Goal: Information Seeking & Learning: Learn about a topic

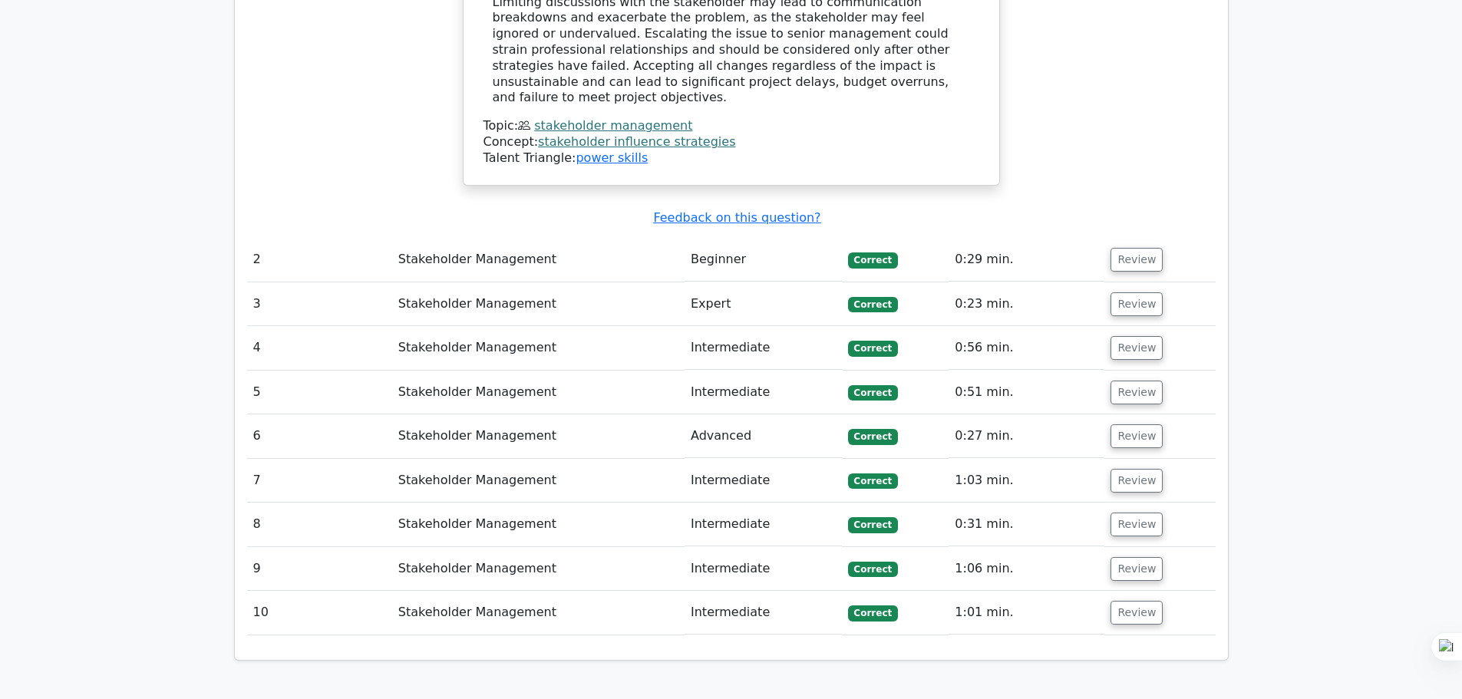
scroll to position [1595, 0]
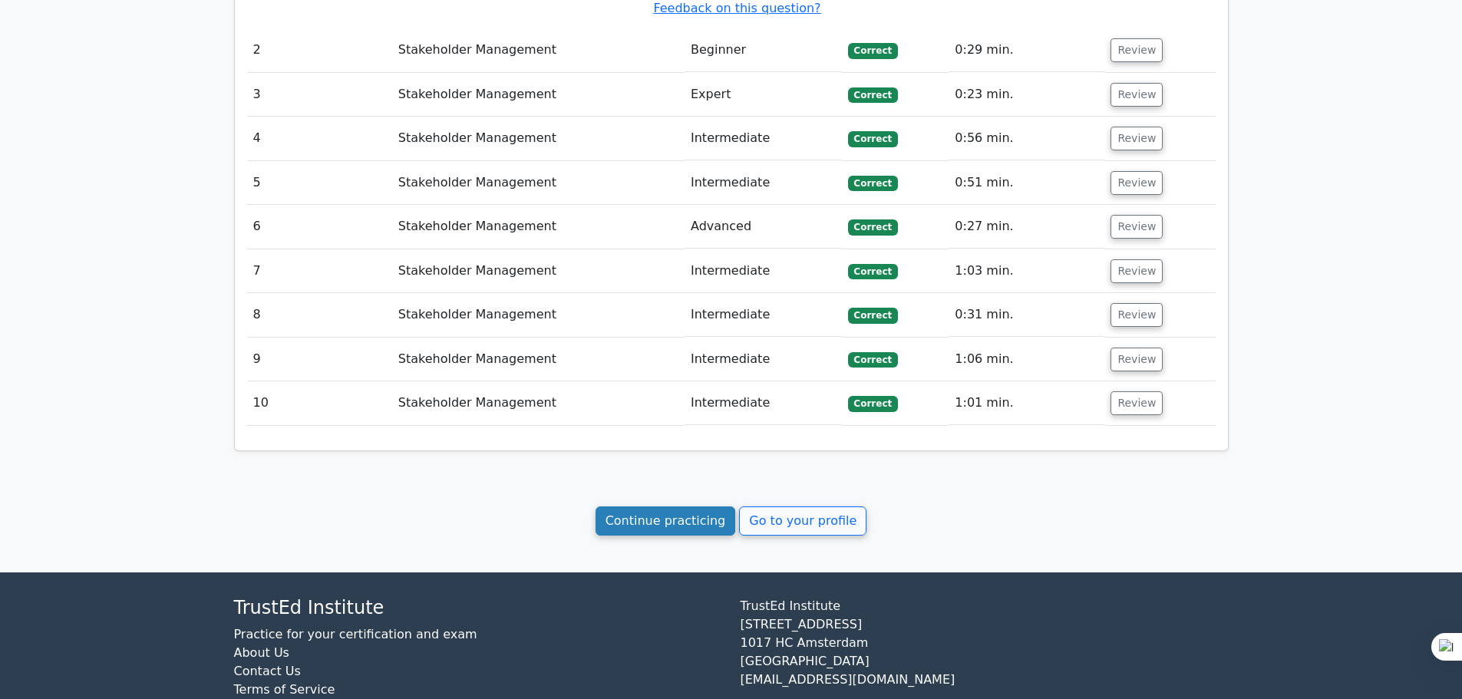
click at [660, 506] on link "Continue practicing" at bounding box center [665, 520] width 140 height 29
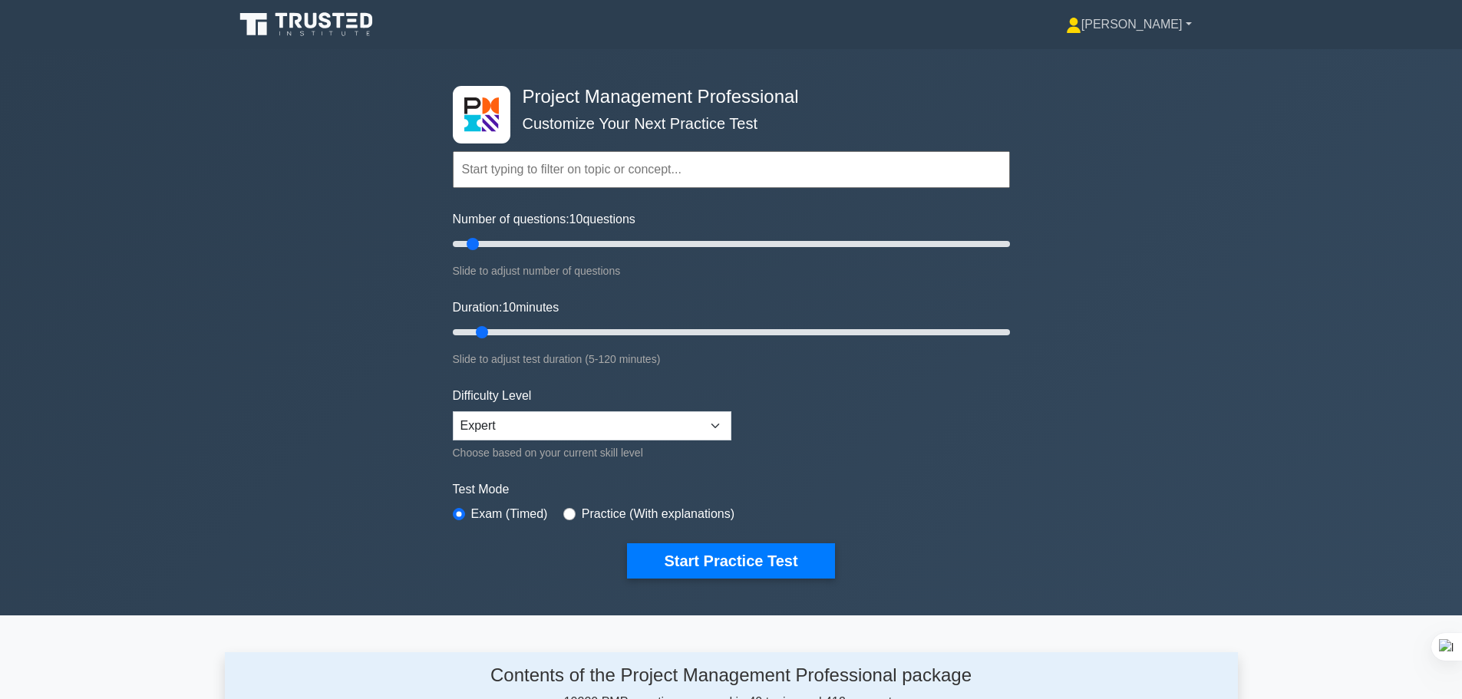
click at [1188, 25] on link "[PERSON_NAME]" at bounding box center [1129, 24] width 200 height 31
click at [1141, 54] on link "Profile" at bounding box center [1090, 60] width 121 height 25
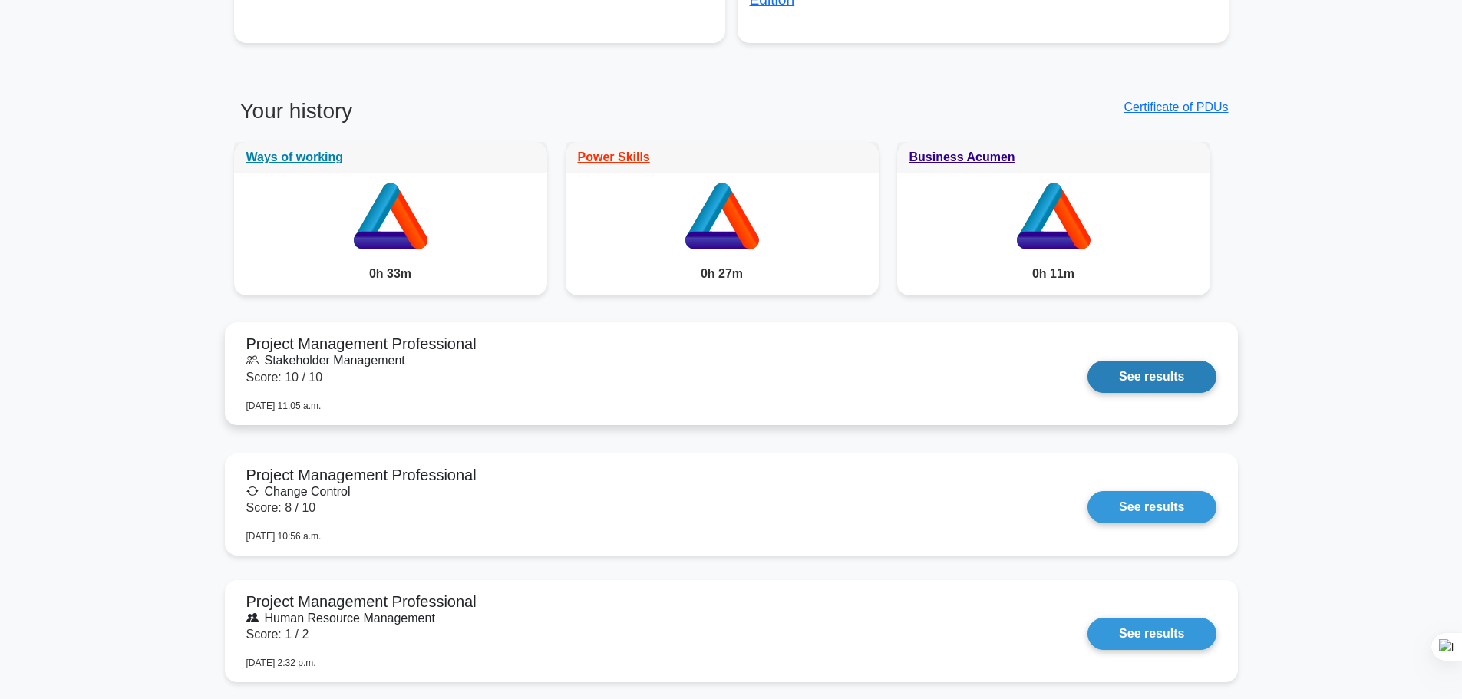
scroll to position [844, 0]
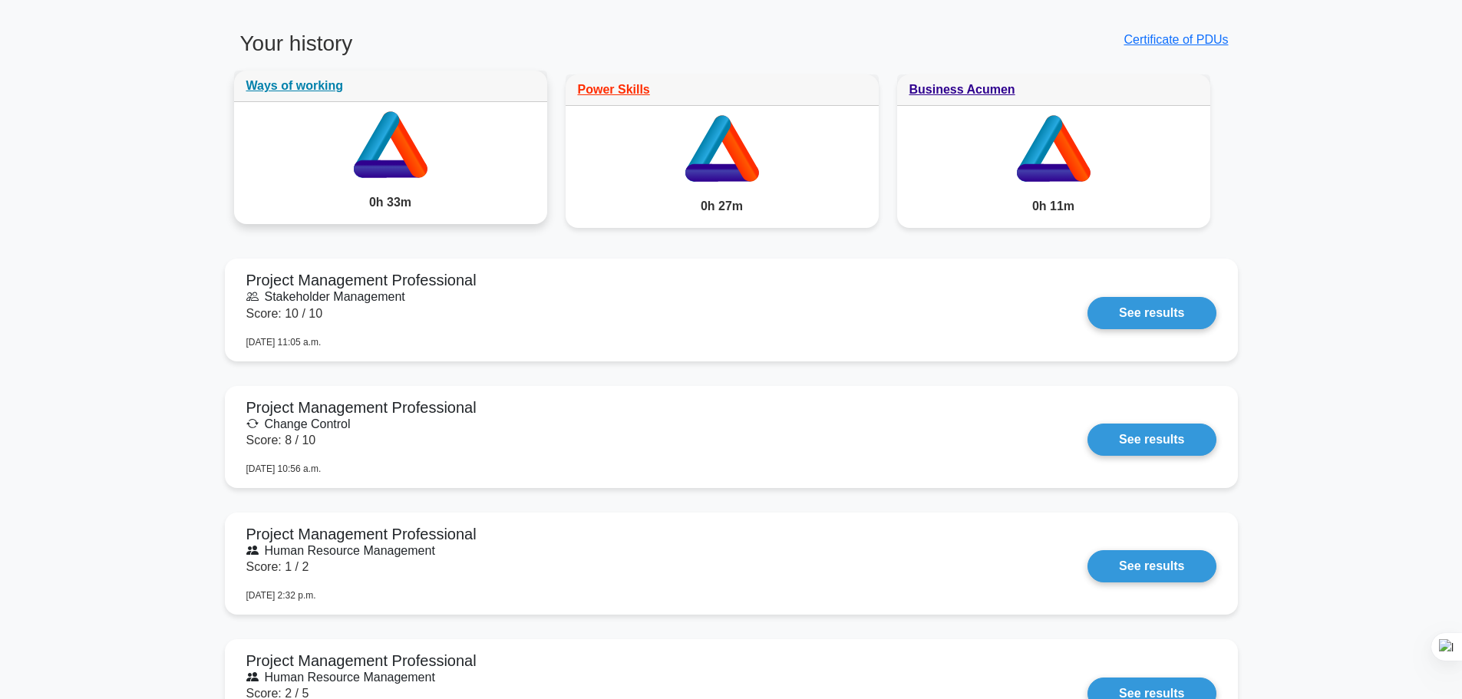
drag, startPoint x: 389, startPoint y: 192, endPoint x: 388, endPoint y: 175, distance: 16.9
click at [389, 191] on div "0h 33m" at bounding box center [390, 202] width 313 height 43
click at [299, 90] on link "Ways of working" at bounding box center [294, 85] width 97 height 13
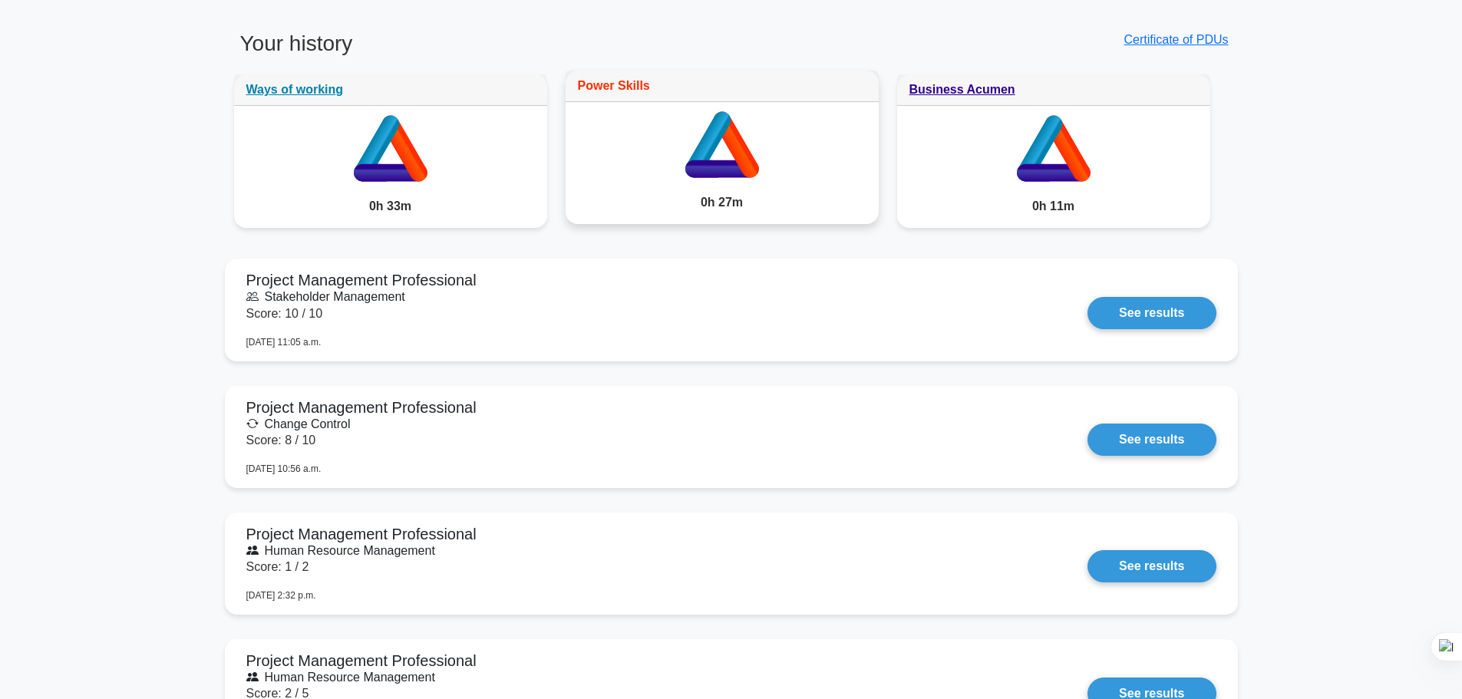
click at [602, 87] on link "Power Skills" at bounding box center [614, 85] width 72 height 13
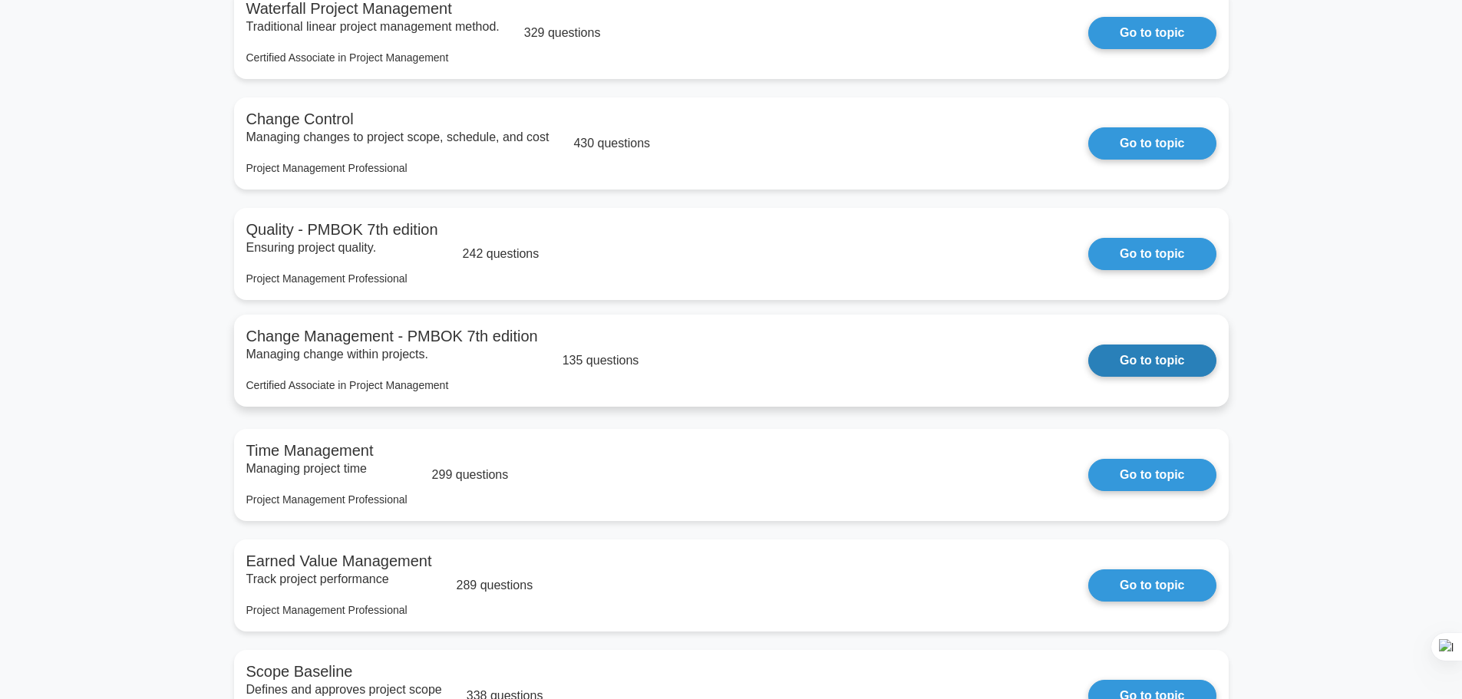
scroll to position [2072, 0]
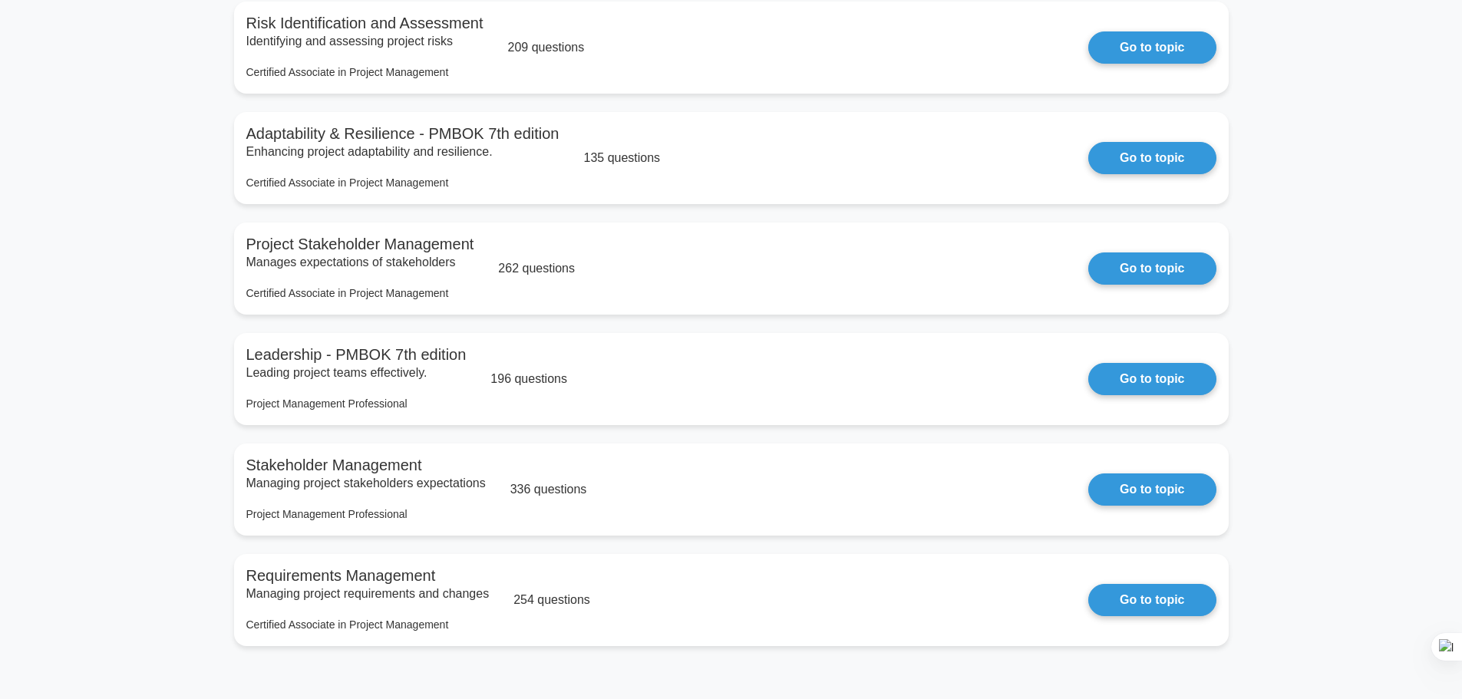
scroll to position [2072, 0]
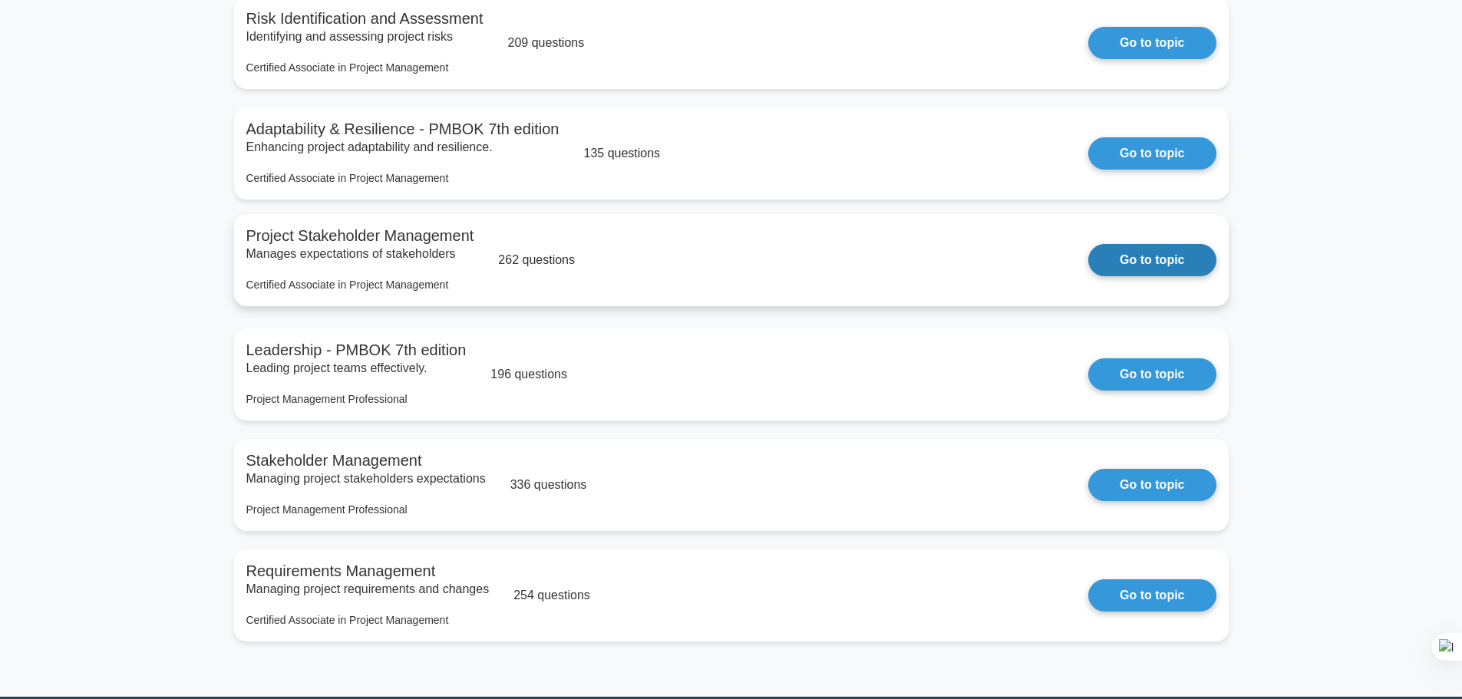
click at [1121, 268] on link "Go to topic" at bounding box center [1151, 260] width 127 height 32
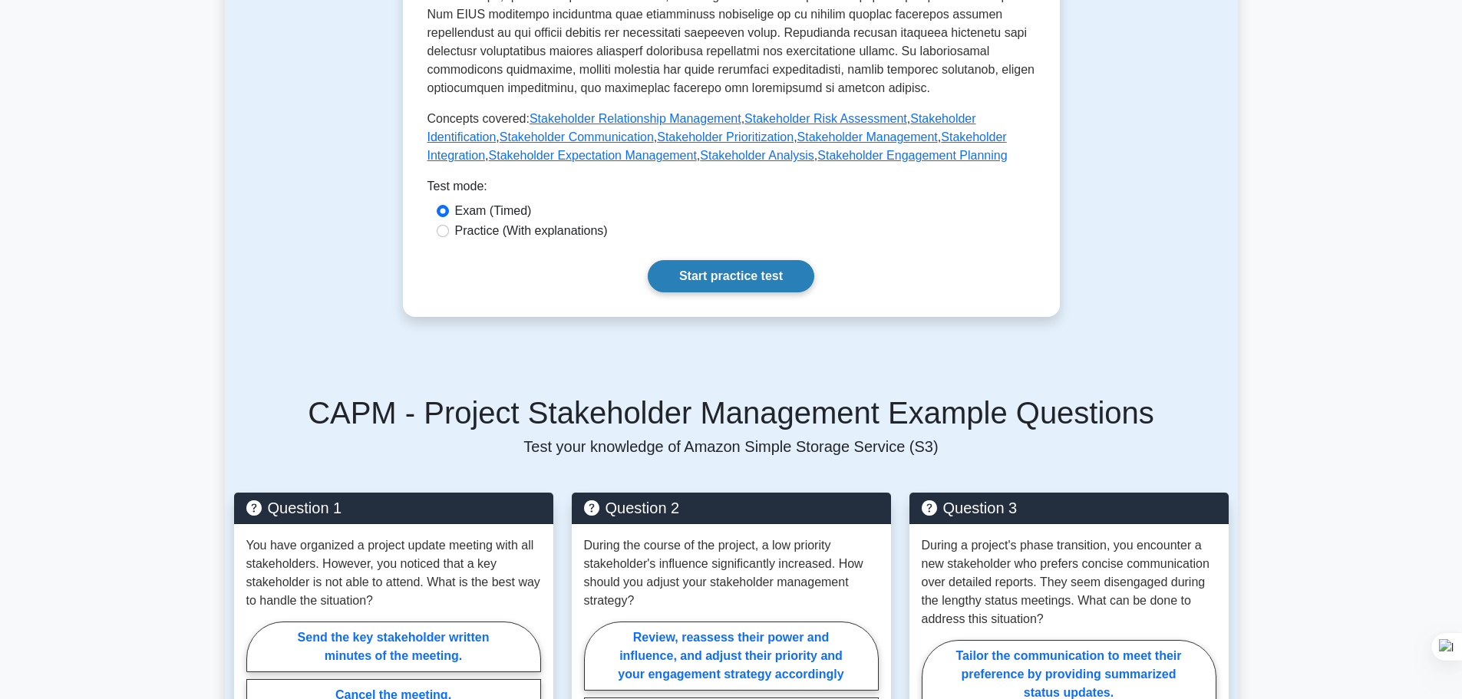
click at [712, 276] on link "Start practice test" at bounding box center [731, 276] width 167 height 32
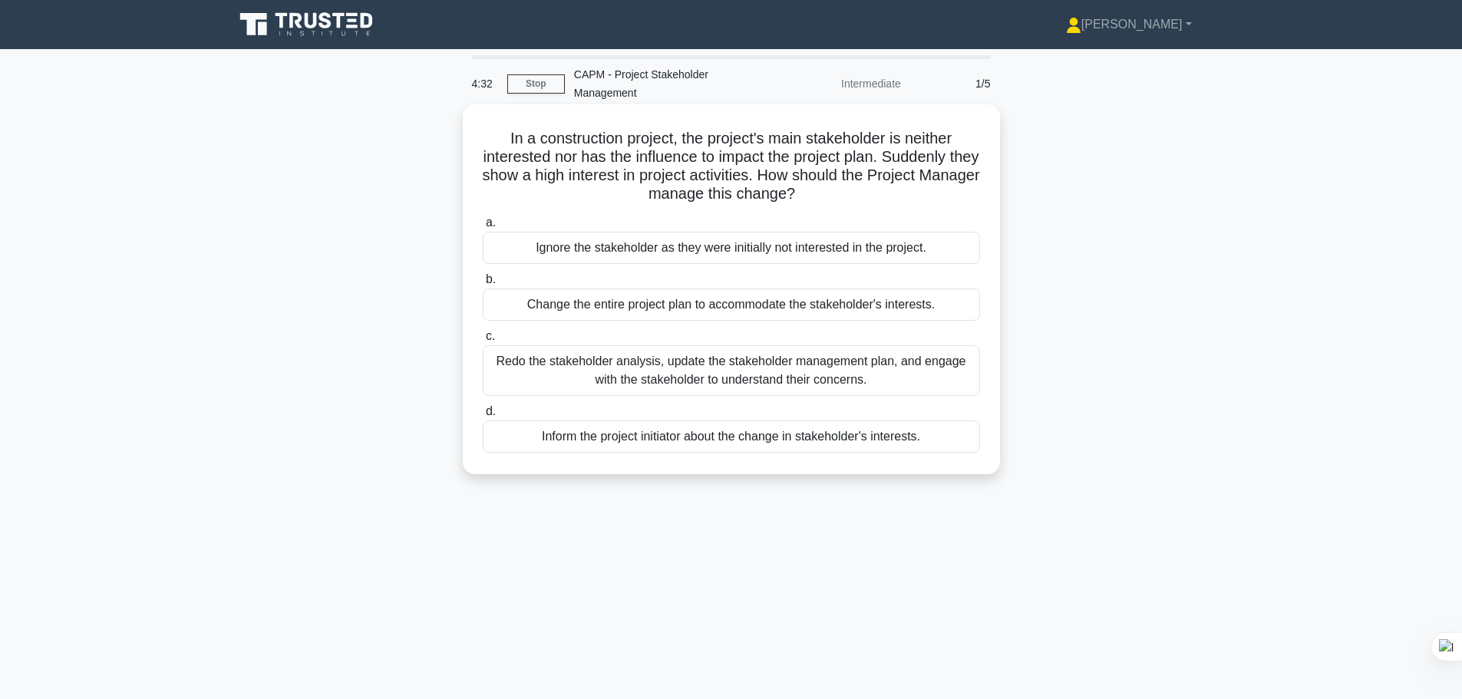
drag, startPoint x: 682, startPoint y: 140, endPoint x: 958, endPoint y: 198, distance: 281.6
click at [958, 198] on h5 "In a construction project, the project's main stakeholder is neither interested…" at bounding box center [731, 166] width 500 height 75
click at [879, 190] on h5 "In a construction project, the project's main stakeholder is neither interested…" at bounding box center [731, 166] width 500 height 75
drag, startPoint x: 825, startPoint y: 190, endPoint x: 491, endPoint y: 144, distance: 337.0
click at [491, 144] on h5 "In a construction project, the project's main stakeholder is neither interested…" at bounding box center [731, 166] width 500 height 75
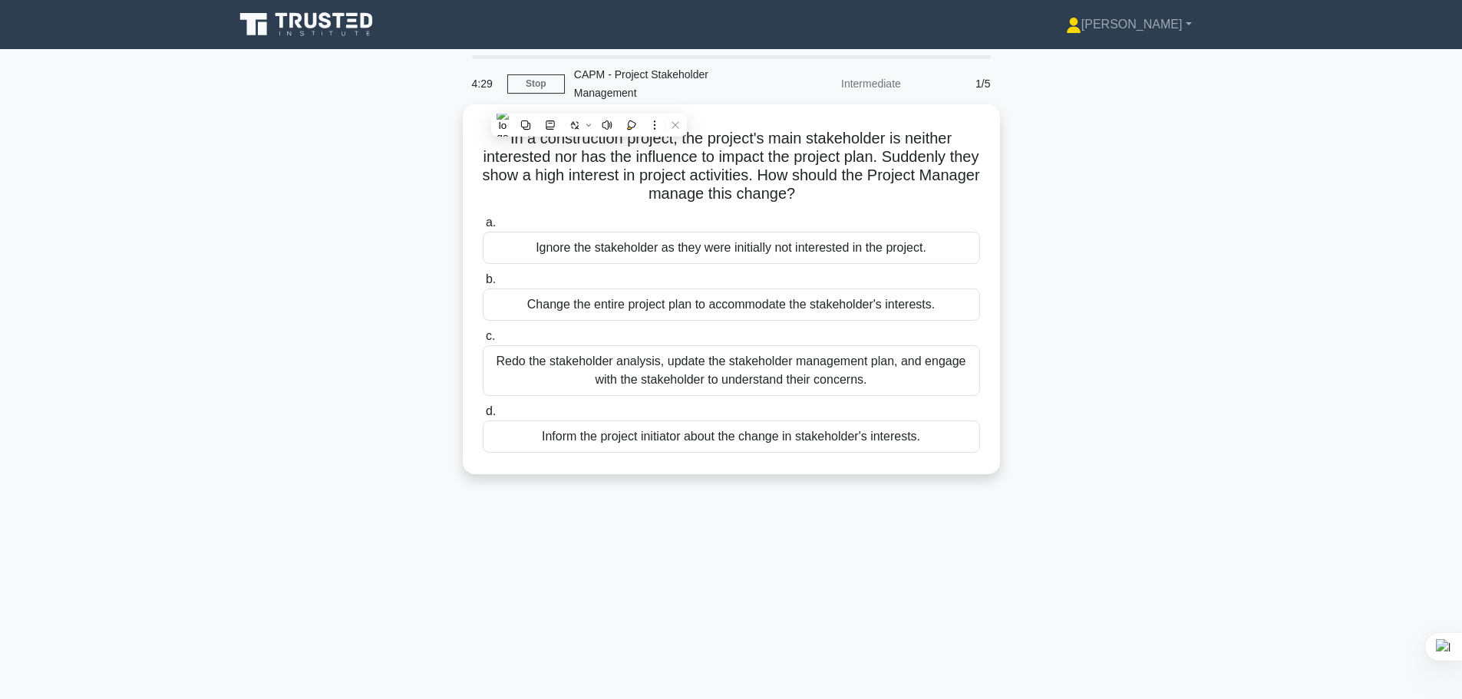
click at [546, 205] on div "In a construction project, the project's main stakeholder is neither interested…" at bounding box center [731, 290] width 525 height 358
click at [674, 184] on h5 "In a construction project, the project's main stakeholder is neither interested…" at bounding box center [731, 166] width 500 height 75
drag, startPoint x: 834, startPoint y: 200, endPoint x: 477, endPoint y: 137, distance: 363.1
click at [477, 137] on div "In a construction project, the project's main stakeholder is neither interested…" at bounding box center [731, 290] width 525 height 358
click at [543, 197] on h5 "In a construction project, the project's main stakeholder is neither interested…" at bounding box center [731, 166] width 500 height 75
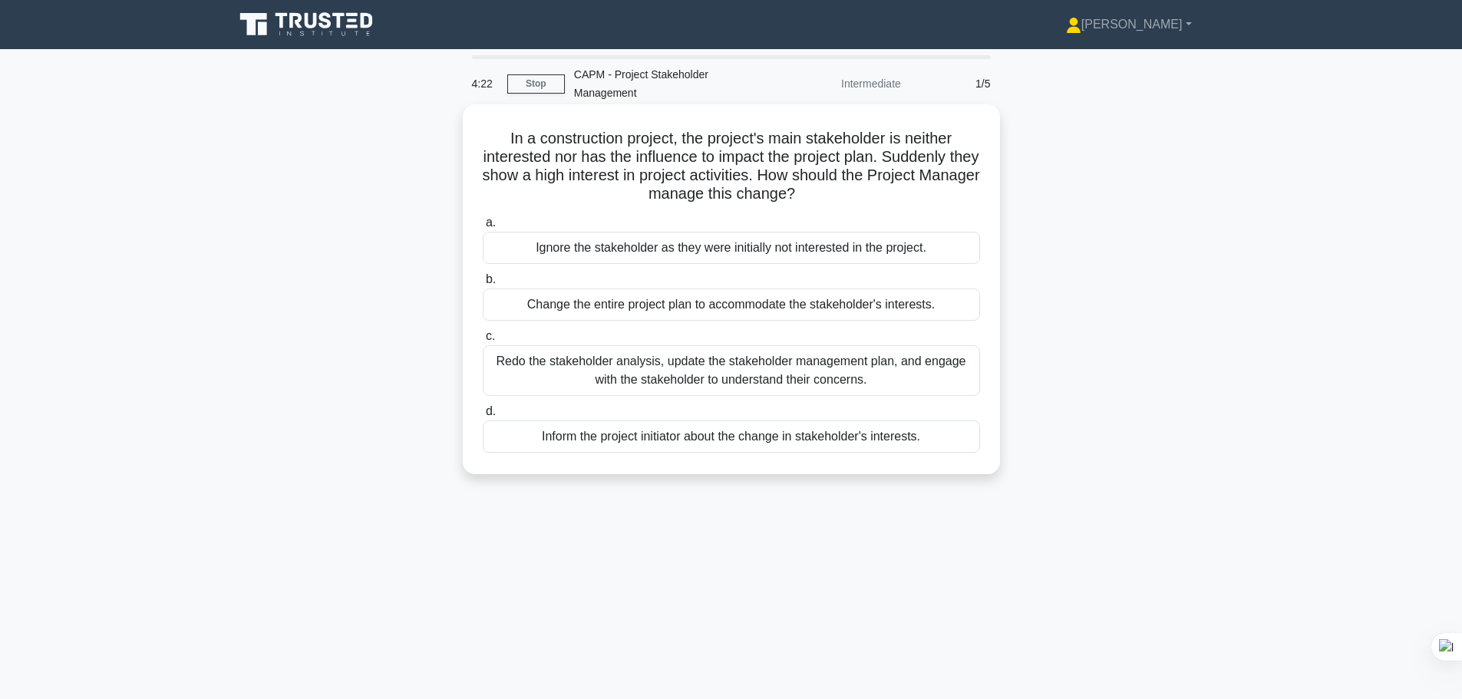
drag, startPoint x: 859, startPoint y: 192, endPoint x: 493, endPoint y: 145, distance: 368.3
click at [493, 145] on h5 "In a construction project, the project's main stakeholder is neither interested…" at bounding box center [731, 166] width 500 height 75
click at [562, 195] on h5 "In a construction project, the project's main stakeholder is neither interested…" at bounding box center [731, 166] width 500 height 75
click at [701, 387] on div "Redo the stakeholder analysis, update the stakeholder management plan, and enga…" at bounding box center [731, 370] width 497 height 51
click at [483, 341] on input "c. Redo the stakeholder analysis, update the stakeholder management plan, and e…" at bounding box center [483, 337] width 0 height 10
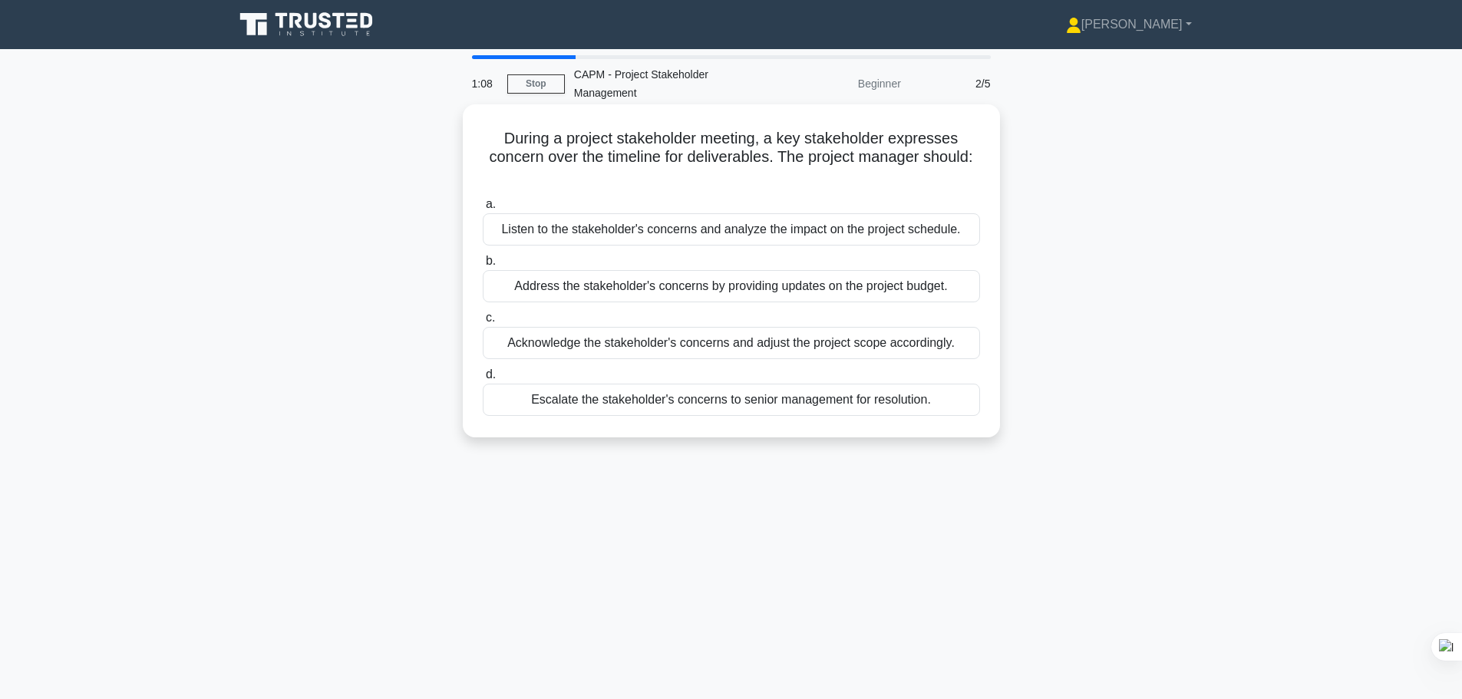
click at [664, 233] on div "Listen to the stakeholder's concerns and analyze the impact on the project sche…" at bounding box center [731, 229] width 497 height 32
click at [483, 209] on input "a. Listen to the stakeholder's concerns and analyze the impact on the project s…" at bounding box center [483, 205] width 0 height 10
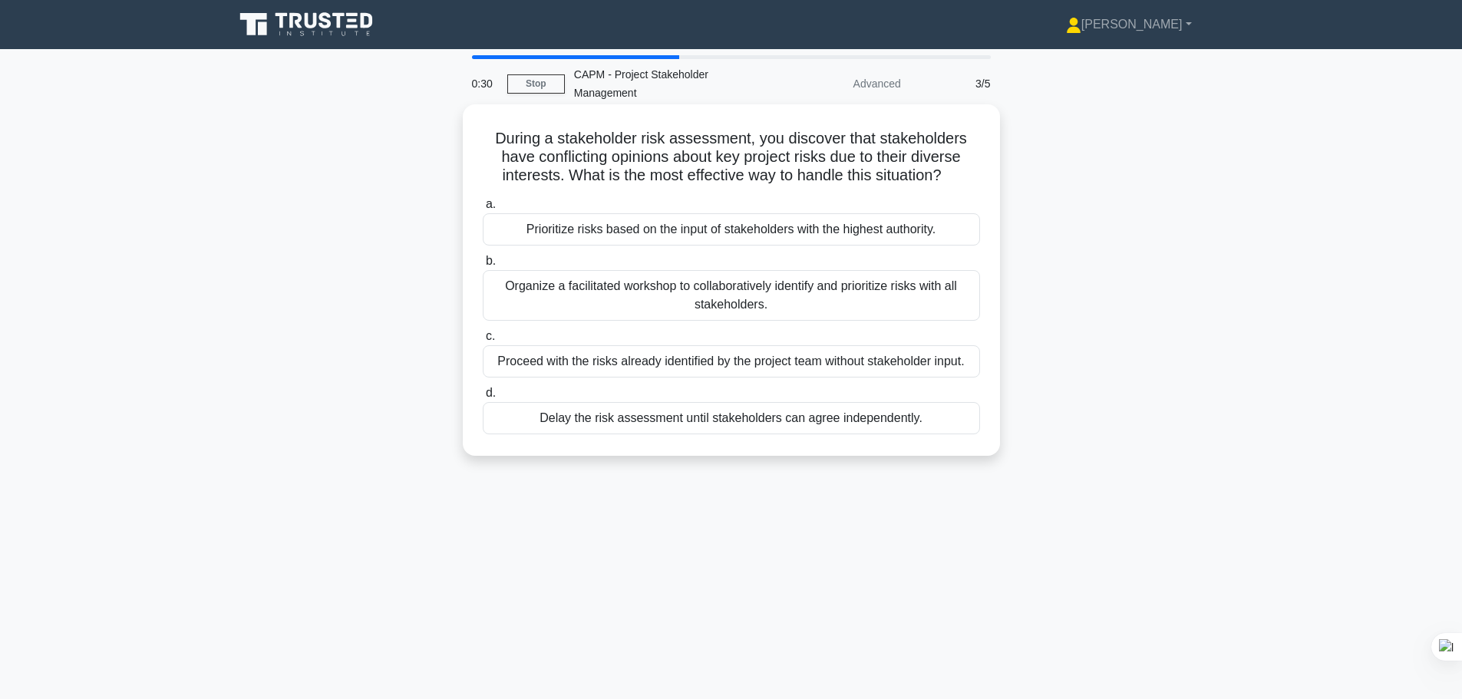
click at [703, 302] on div "Organize a facilitated workshop to collaboratively identify and prioritize risk…" at bounding box center [731, 295] width 497 height 51
click at [483, 266] on input "b. Organize a facilitated workshop to collaboratively identify and prioritize r…" at bounding box center [483, 261] width 0 height 10
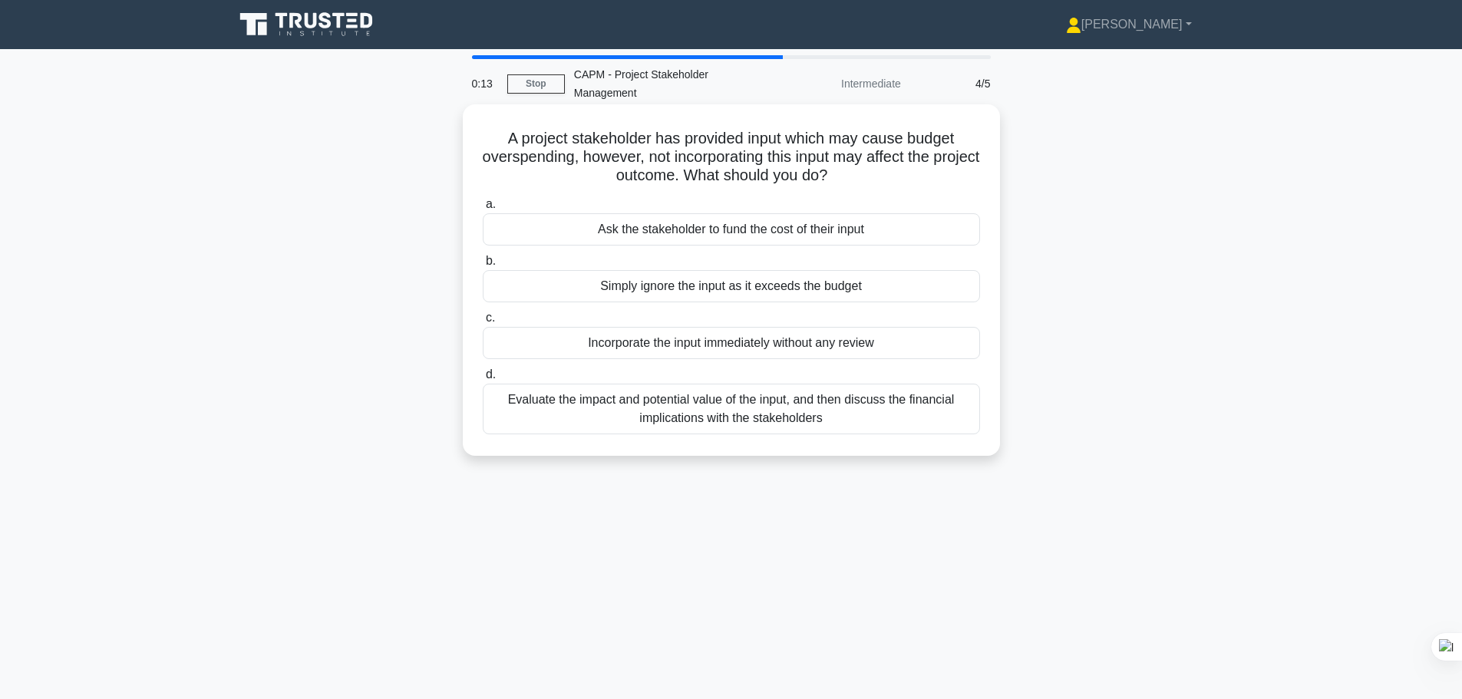
click at [770, 407] on div "Evaluate the impact and potential value of the input, and then discuss the fina…" at bounding box center [731, 409] width 497 height 51
click at [483, 380] on input "d. Evaluate the impact and potential value of the input, and then discuss the f…" at bounding box center [483, 375] width 0 height 10
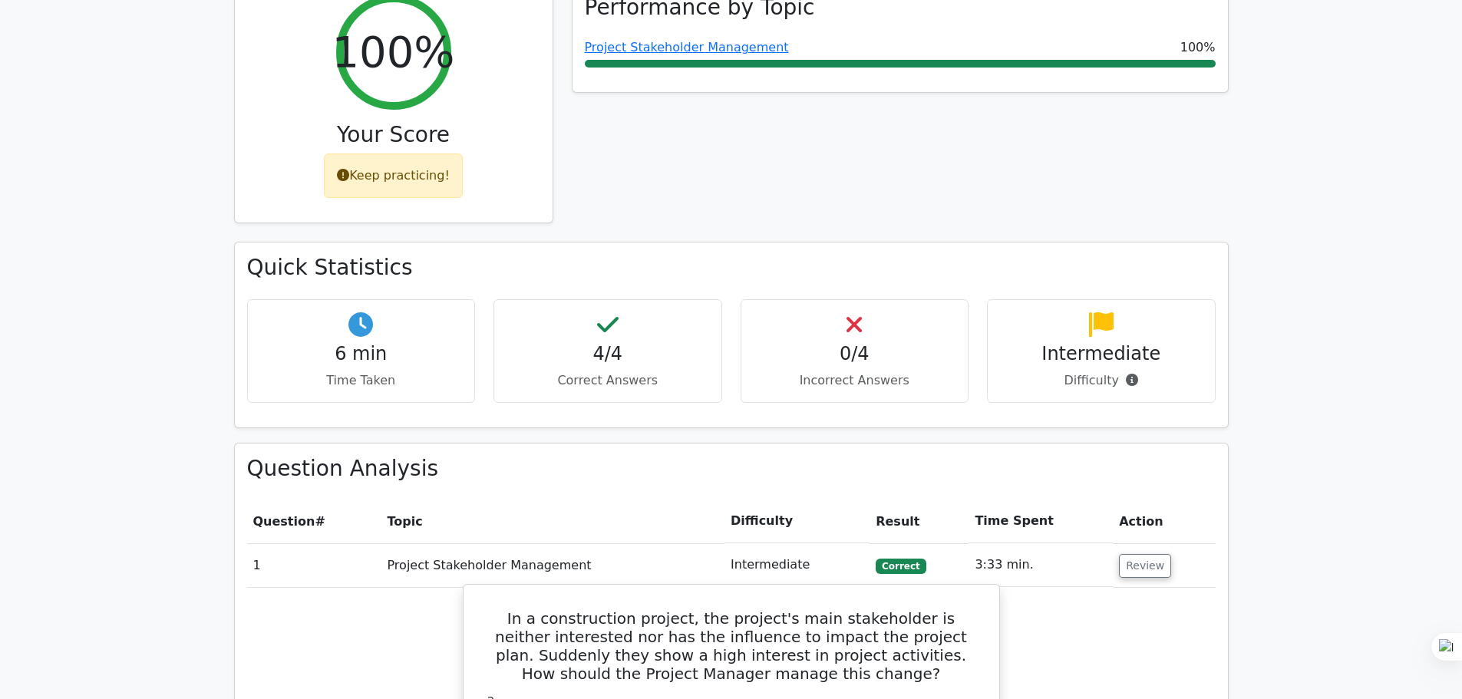
scroll to position [153, 0]
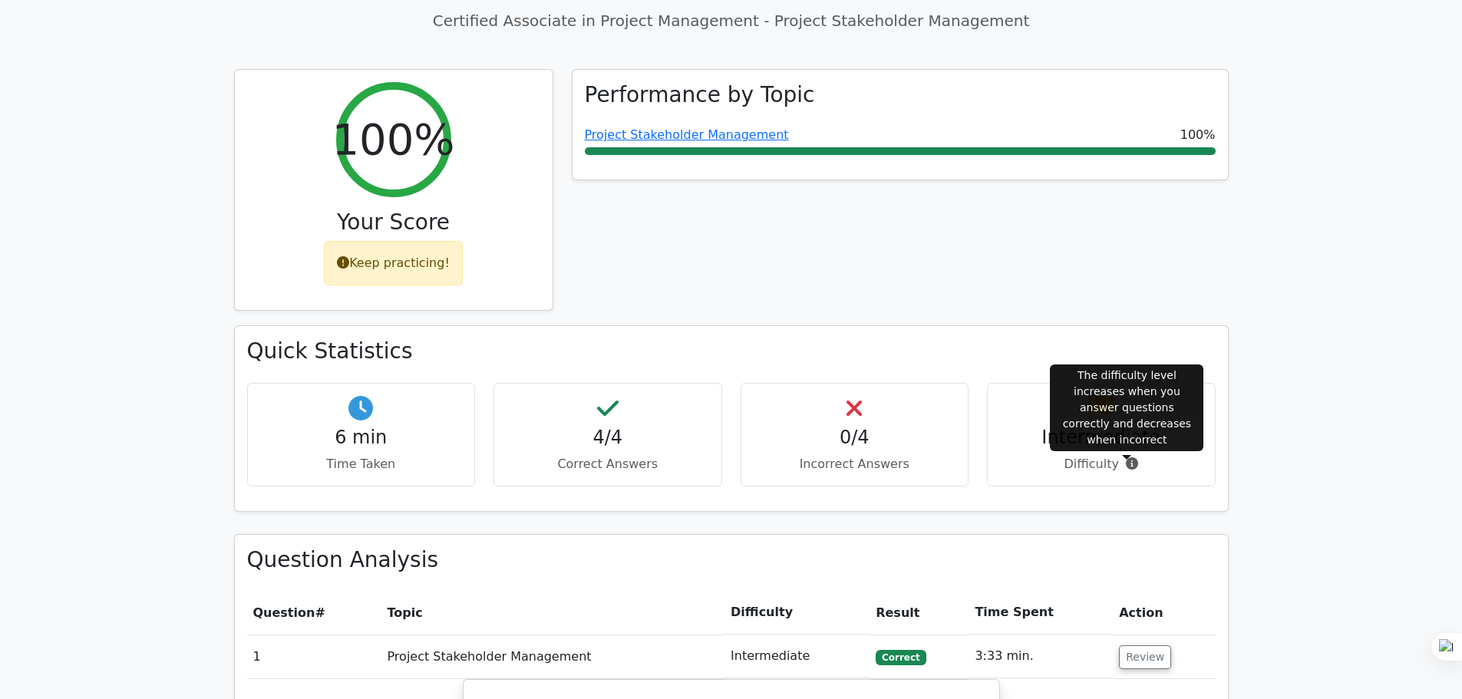
click at [1127, 463] on icon at bounding box center [1132, 463] width 12 height 12
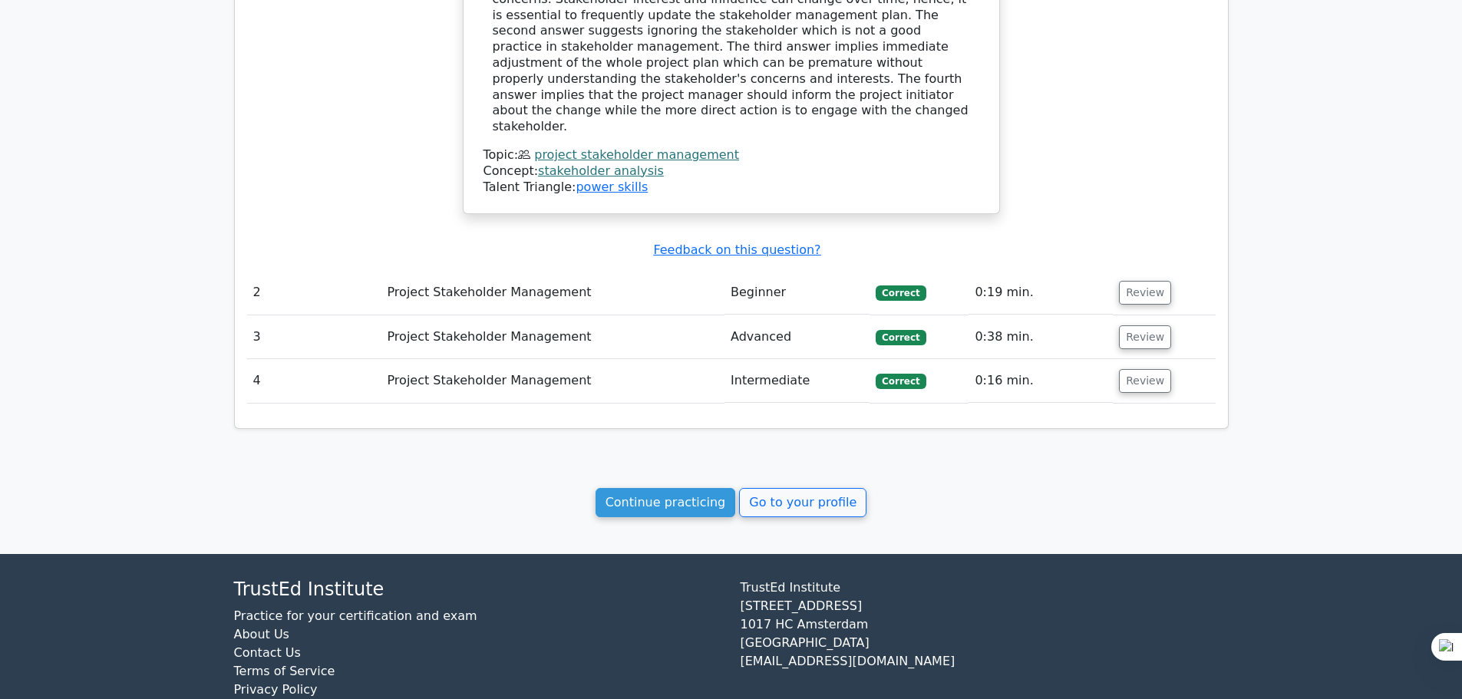
scroll to position [1282, 0]
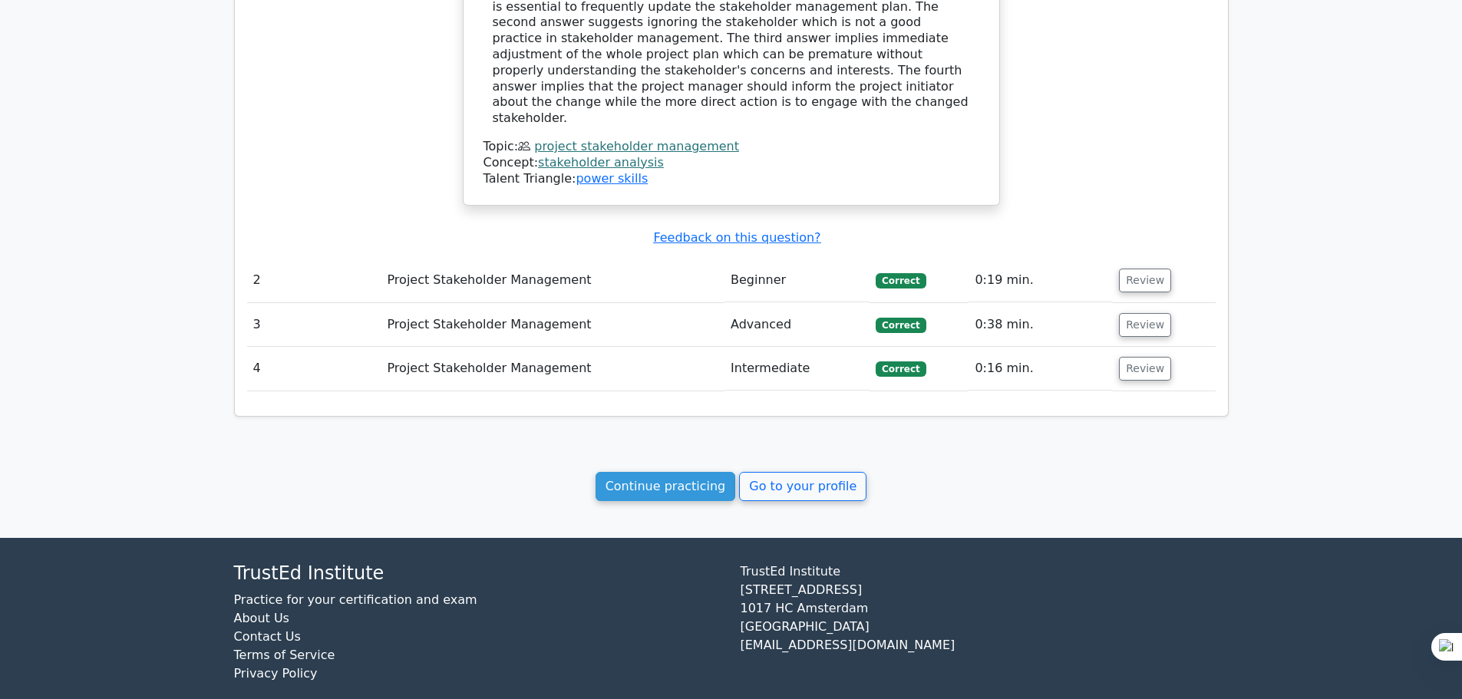
drag, startPoint x: 675, startPoint y: 494, endPoint x: 691, endPoint y: 493, distance: 15.4
